Goal: Check status

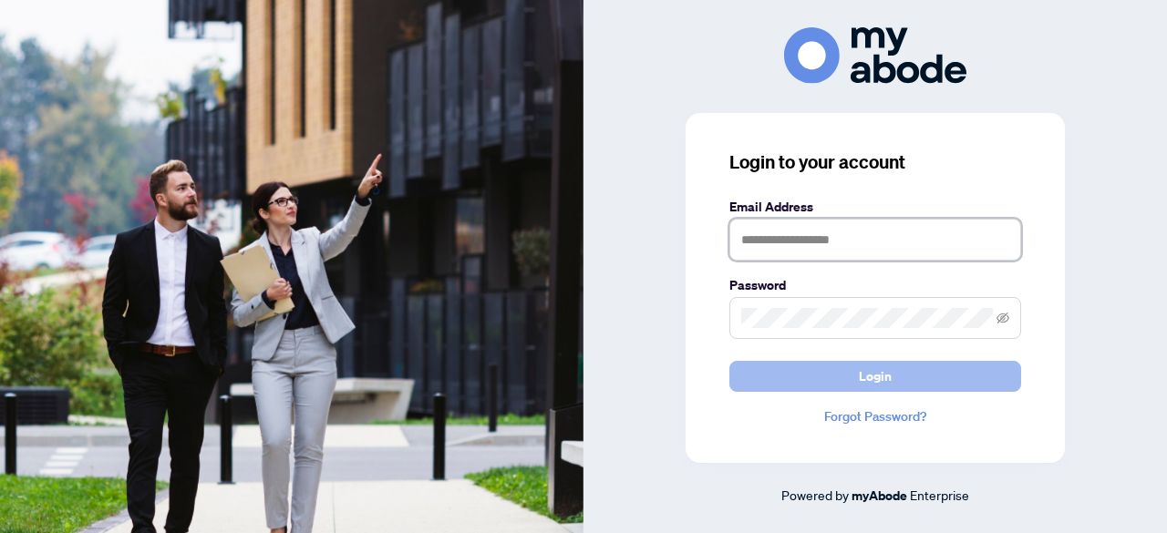
type input "**********"
click at [904, 378] on button "Login" at bounding box center [875, 376] width 292 height 31
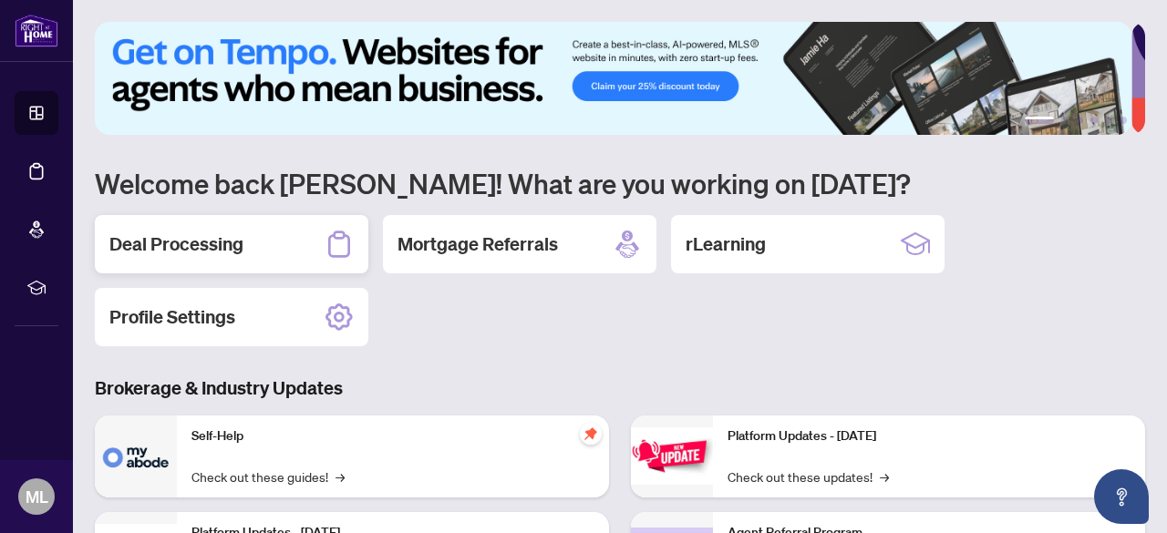
click at [237, 253] on h2 "Deal Processing" at bounding box center [176, 245] width 134 height 26
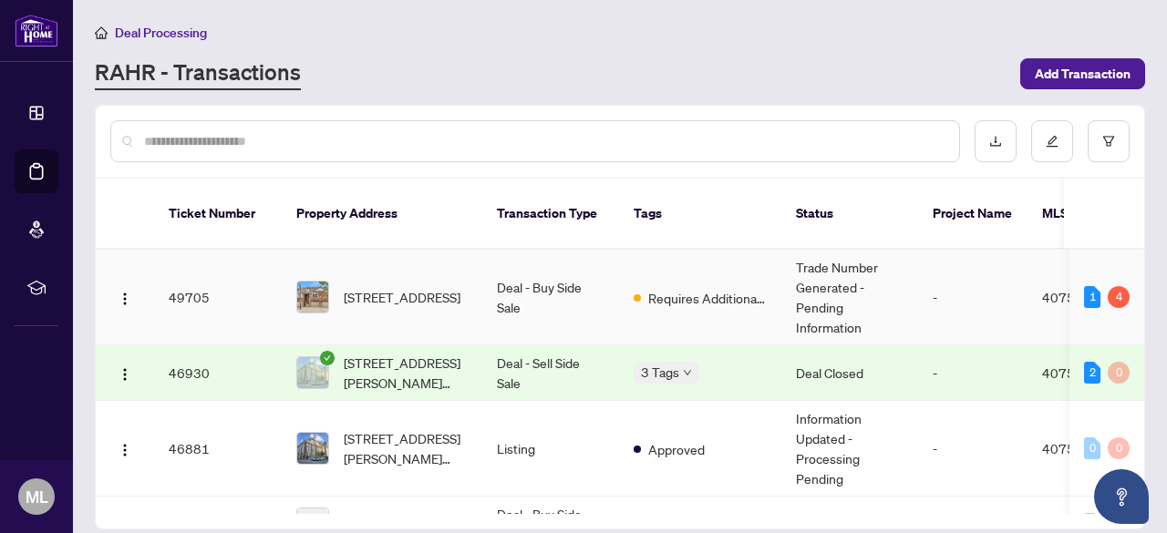
click at [375, 287] on span "[STREET_ADDRESS]" at bounding box center [402, 297] width 117 height 20
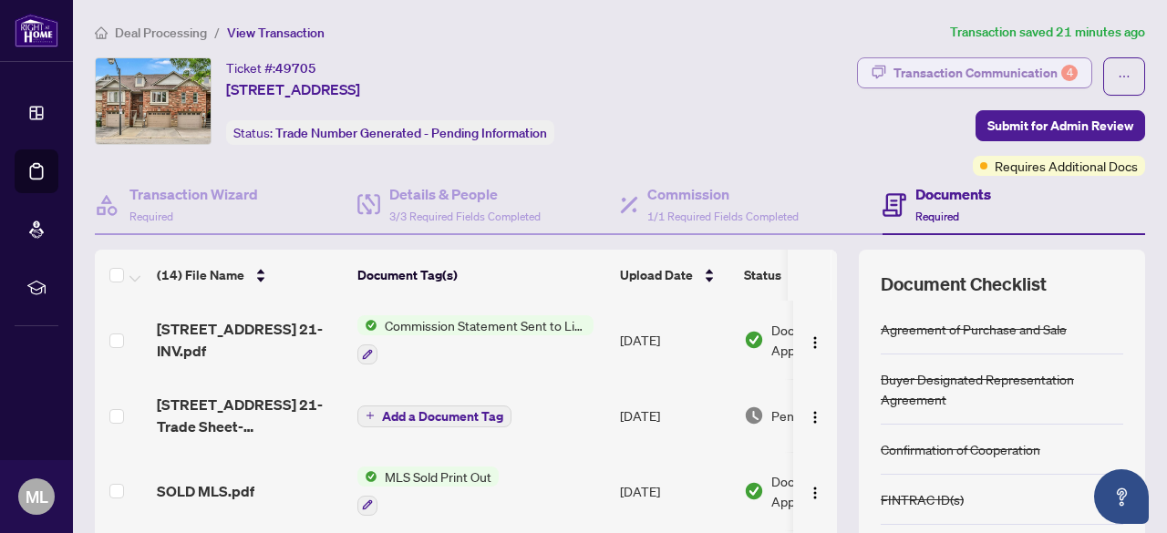
click at [999, 65] on div "Transaction Communication 4" at bounding box center [985, 72] width 184 height 29
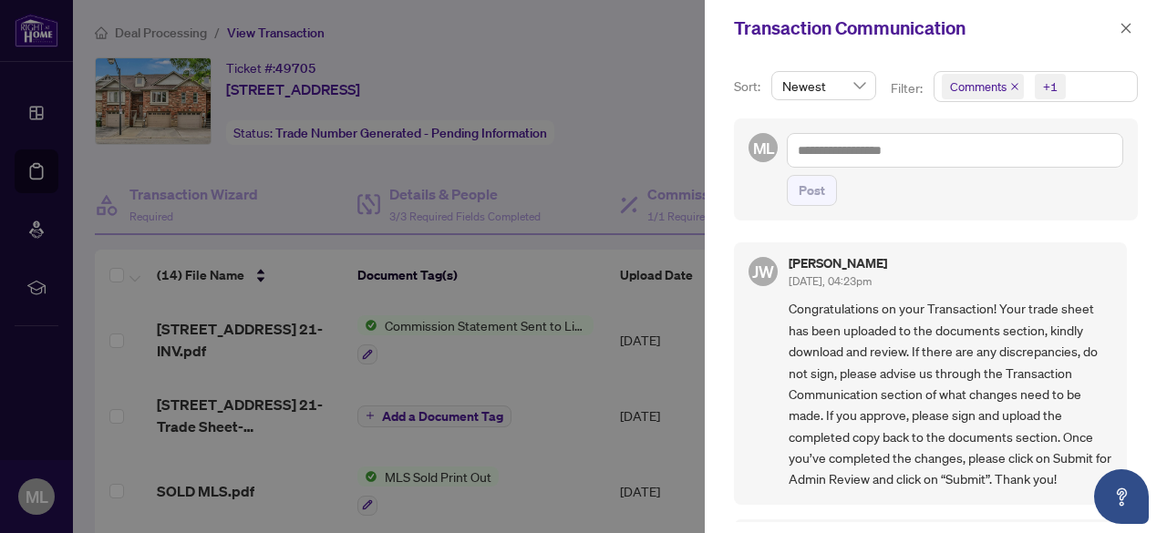
drag, startPoint x: 1123, startPoint y: 290, endPoint x: 1113, endPoint y: 359, distance: 70.0
click at [1113, 359] on div "[PERSON_NAME] [DATE], 04:23pm Congratulations on your Transaction! Your trade s…" at bounding box center [936, 377] width 404 height 291
click at [1079, 273] on div "[PERSON_NAME] [DATE], 04:23pm" at bounding box center [951, 274] width 324 height 34
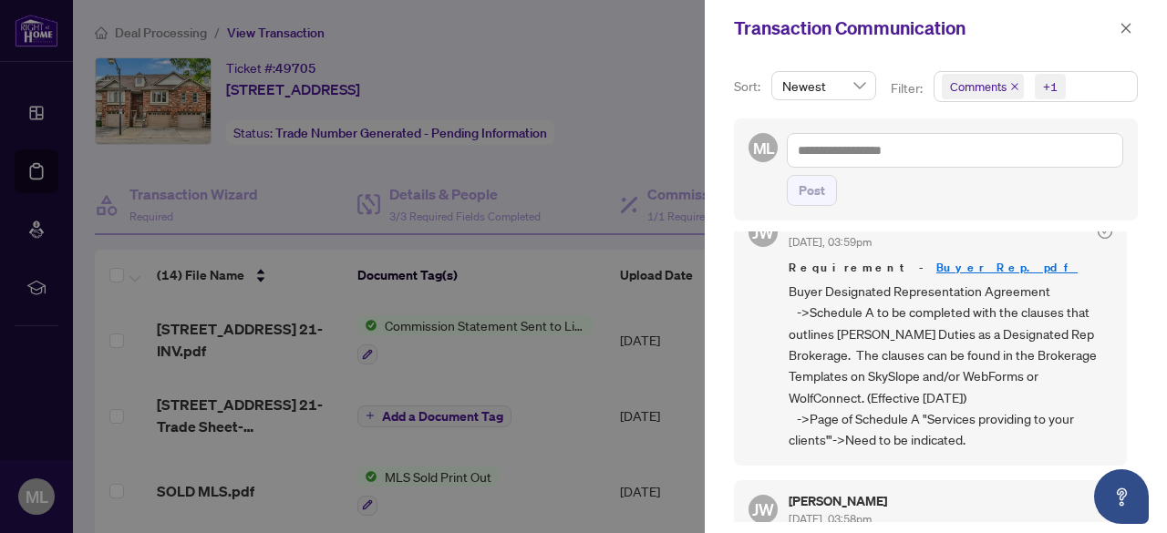
scroll to position [712, 0]
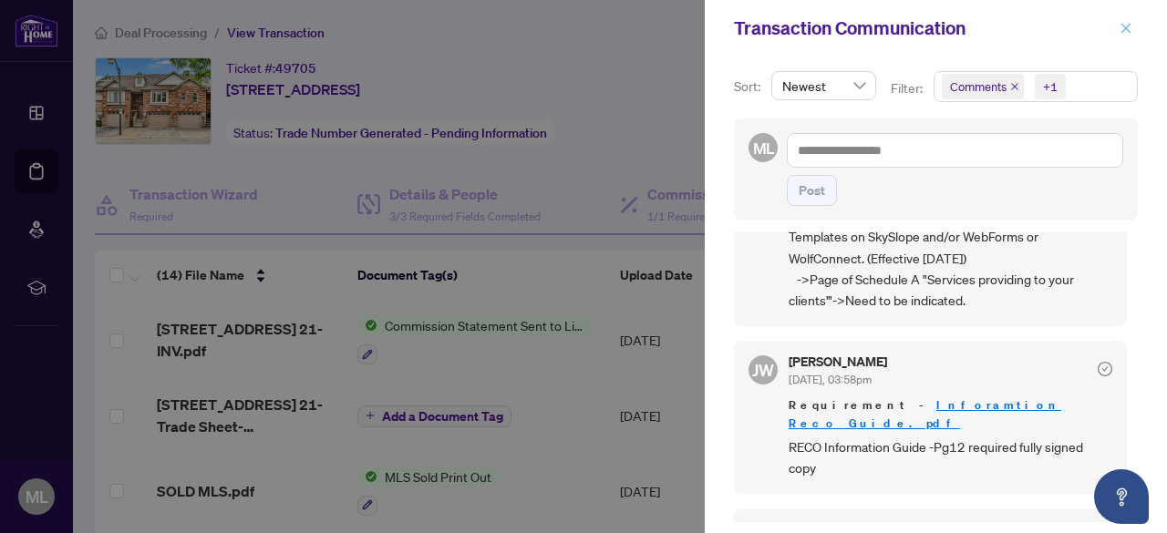
click at [1126, 22] on span "button" at bounding box center [1126, 28] width 13 height 29
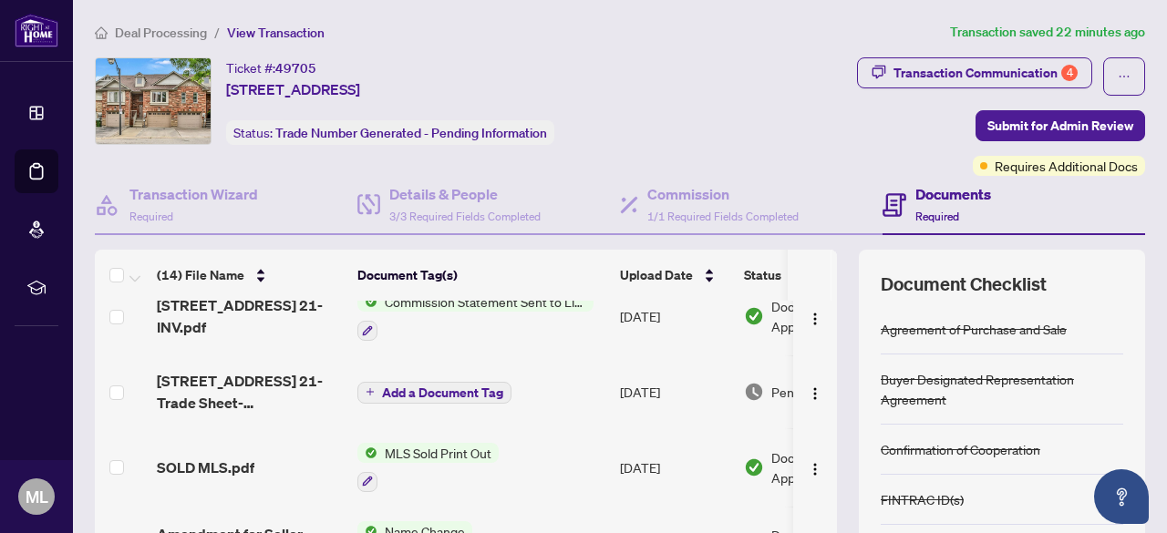
scroll to position [0, 0]
